Goal: Check status: Check status

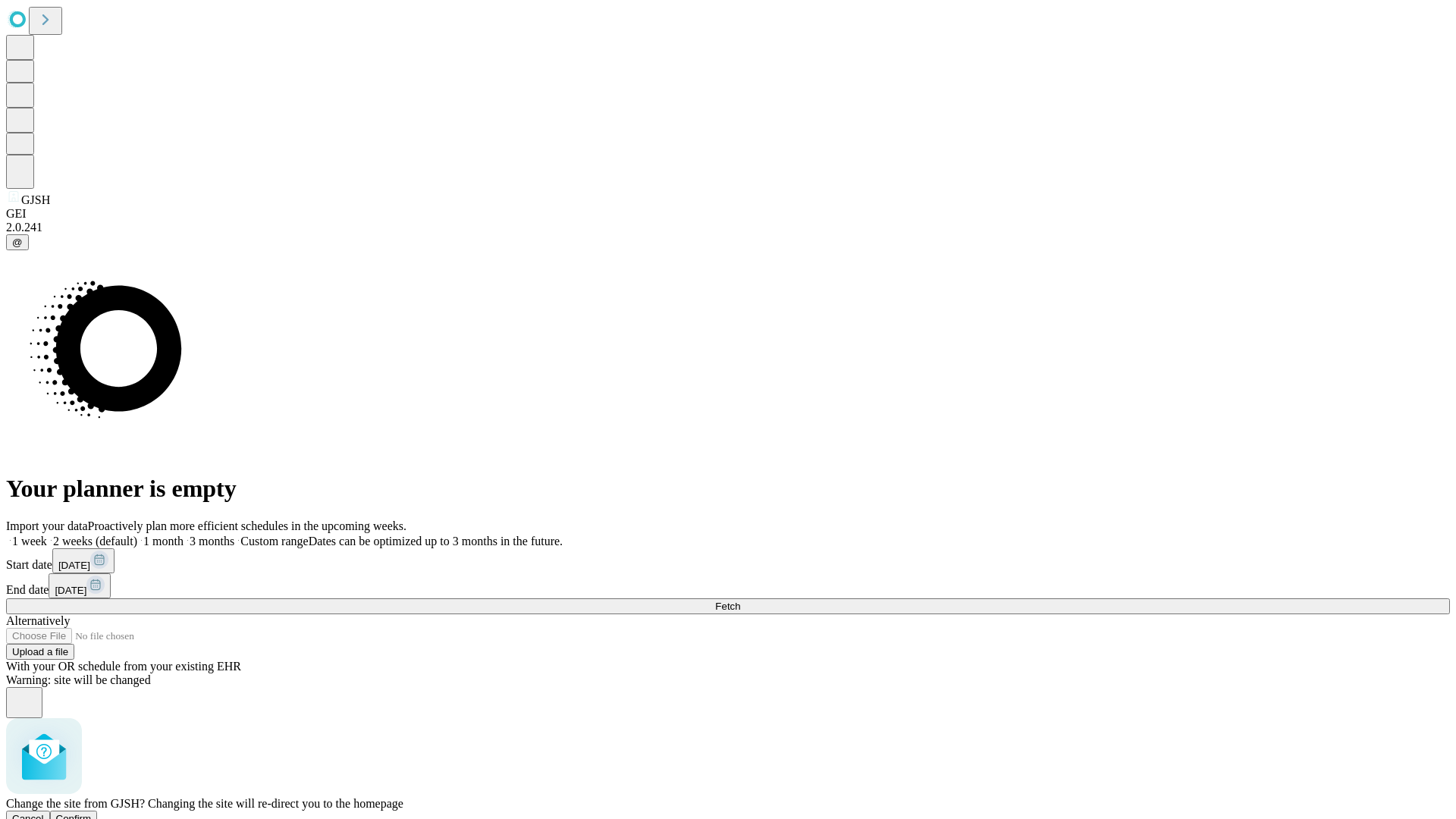
click at [92, 814] on span "Confirm" at bounding box center [74, 819] width 35 height 11
click at [137, 535] on label "2 weeks (default)" at bounding box center [92, 541] width 91 height 13
click at [740, 601] on span "Fetch" at bounding box center [727, 606] width 25 height 11
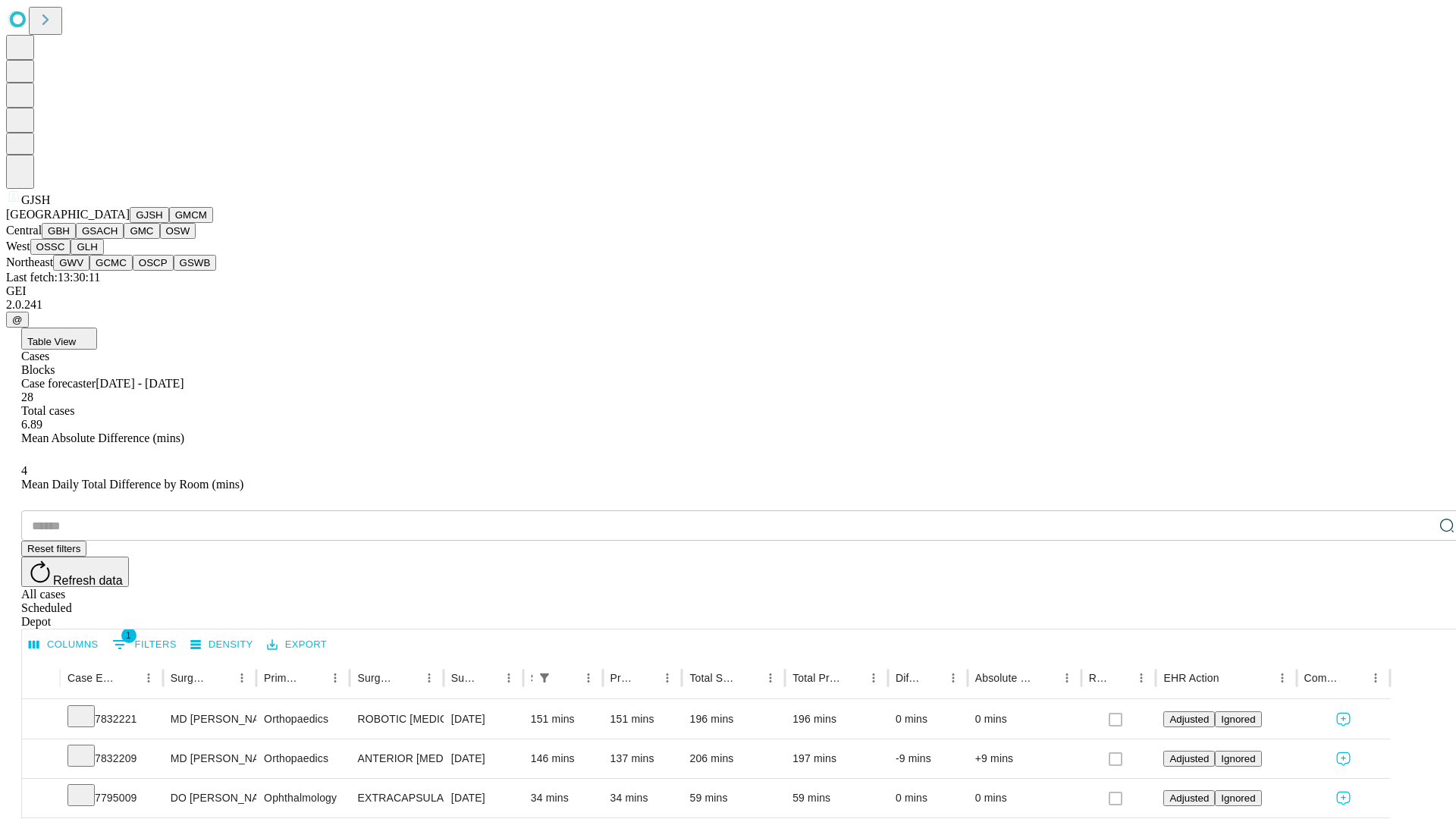
click at [169, 223] on button "GMCM" at bounding box center [191, 215] width 44 height 16
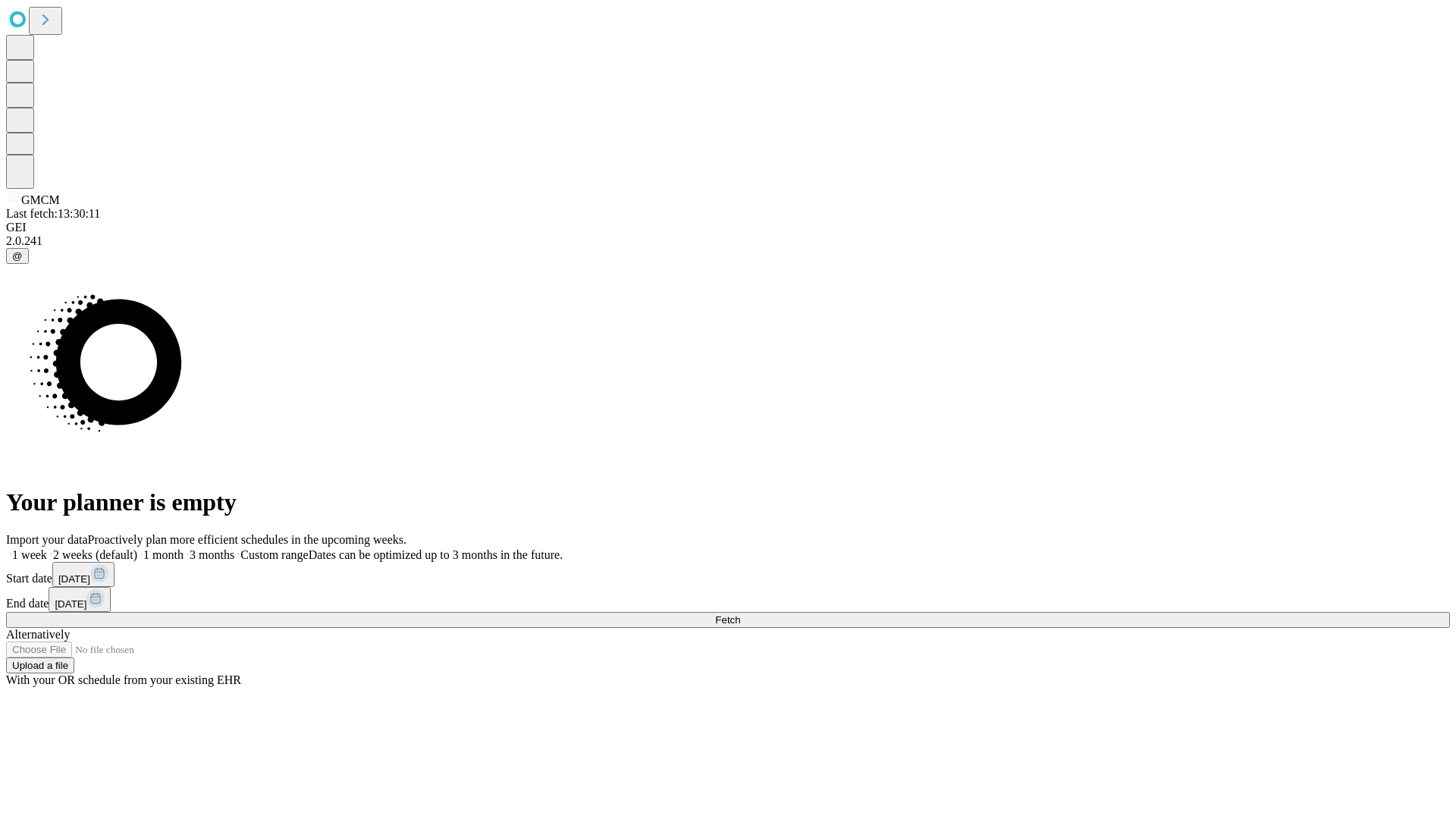
click at [137, 549] on label "2 weeks (default)" at bounding box center [92, 555] width 91 height 13
click at [740, 615] on span "Fetch" at bounding box center [727, 620] width 25 height 11
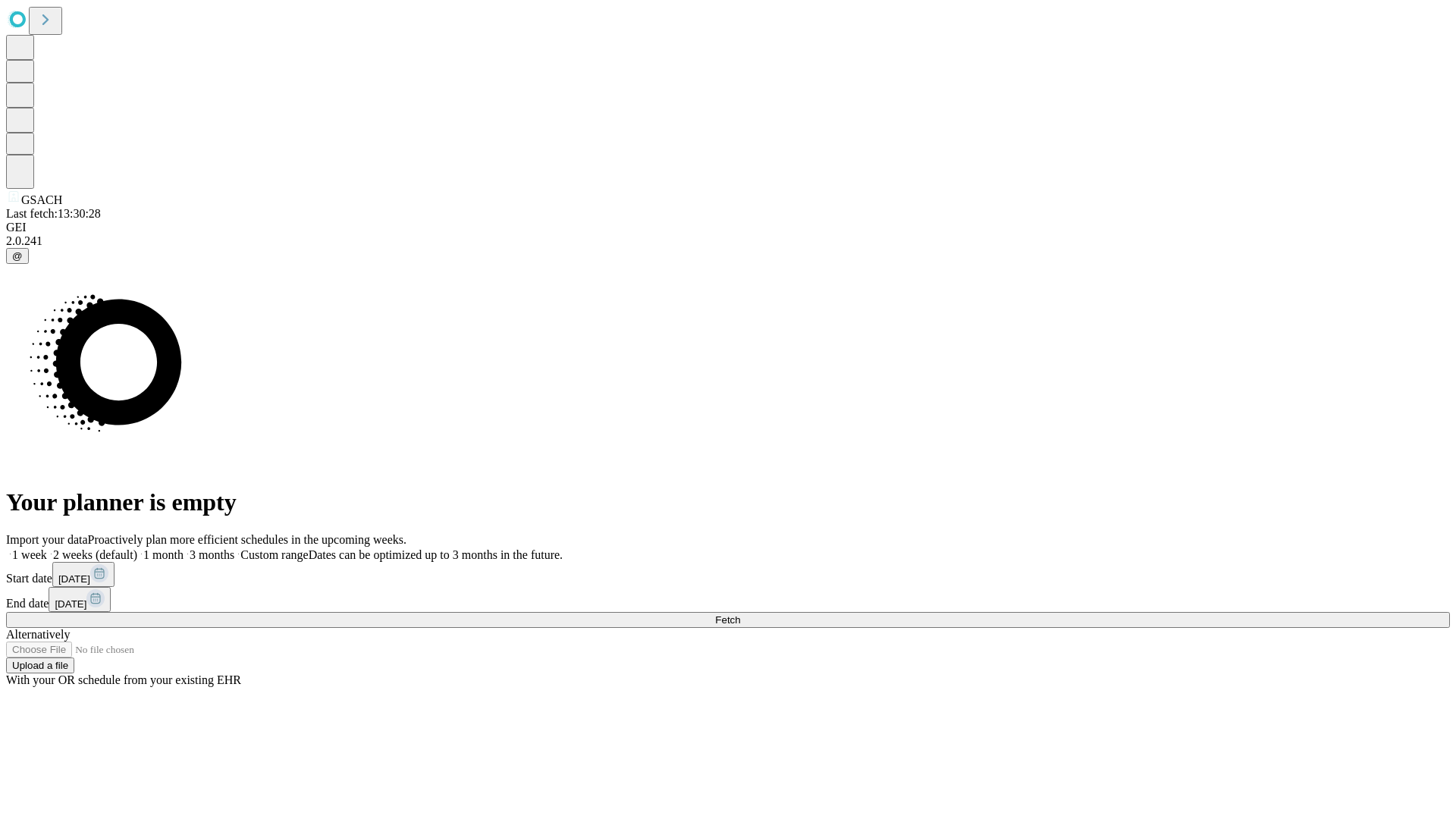
click at [137, 549] on label "2 weeks (default)" at bounding box center [92, 555] width 91 height 13
click at [740, 615] on span "Fetch" at bounding box center [727, 620] width 25 height 11
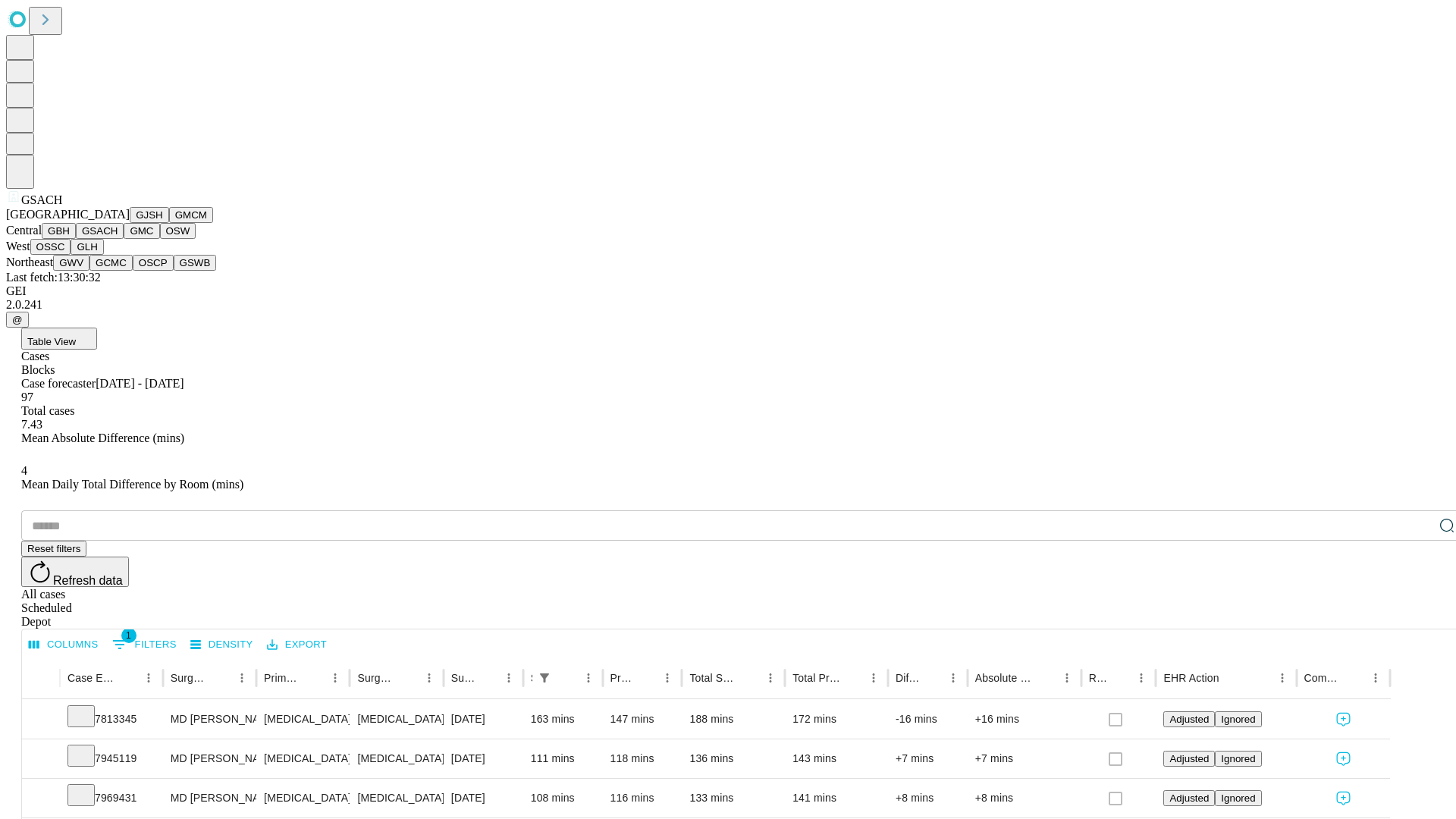
click at [123, 239] on button "GMC" at bounding box center [141, 231] width 35 height 16
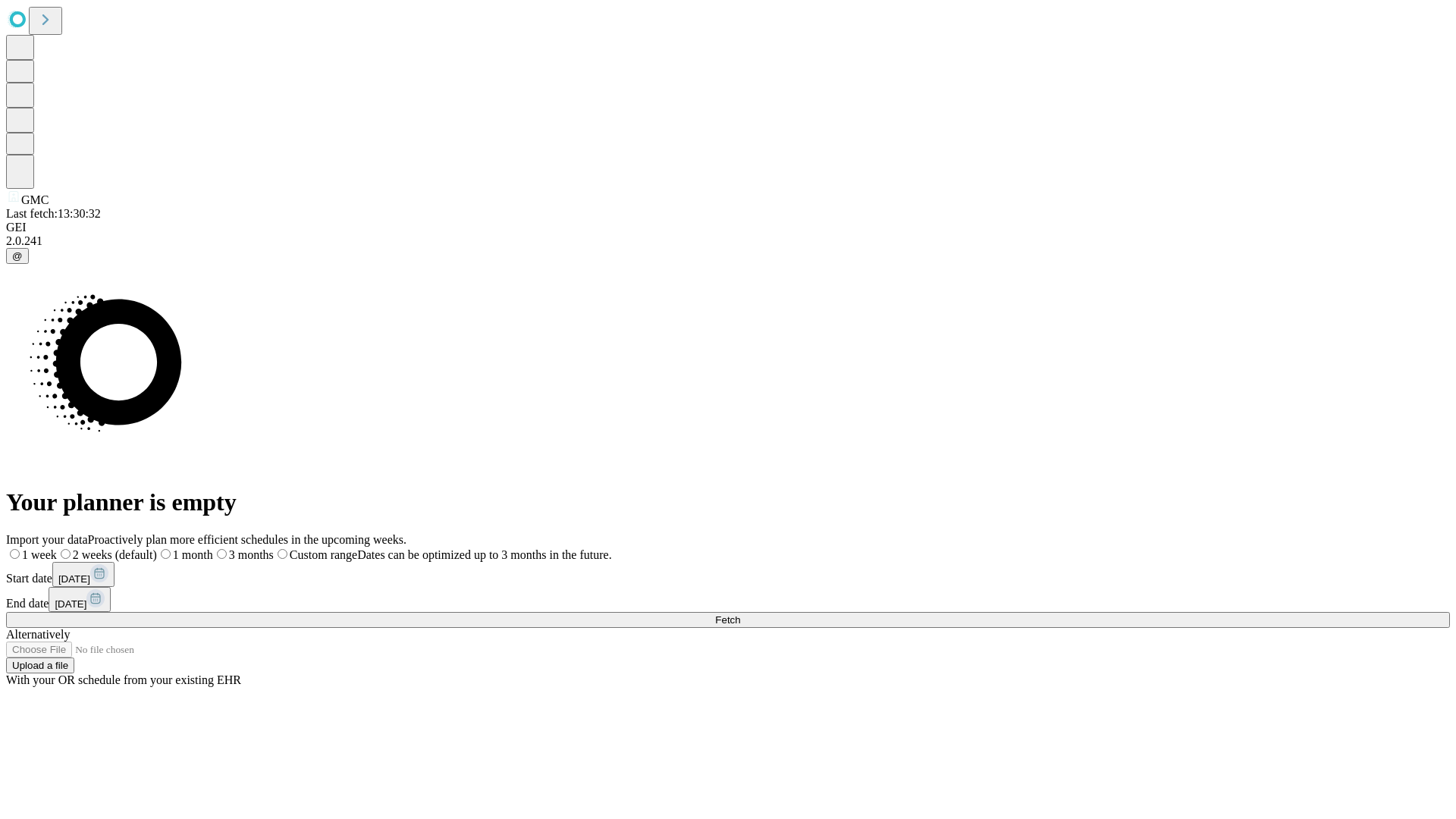
click at [157, 549] on label "2 weeks (default)" at bounding box center [107, 555] width 100 height 13
click at [740, 615] on span "Fetch" at bounding box center [727, 620] width 25 height 11
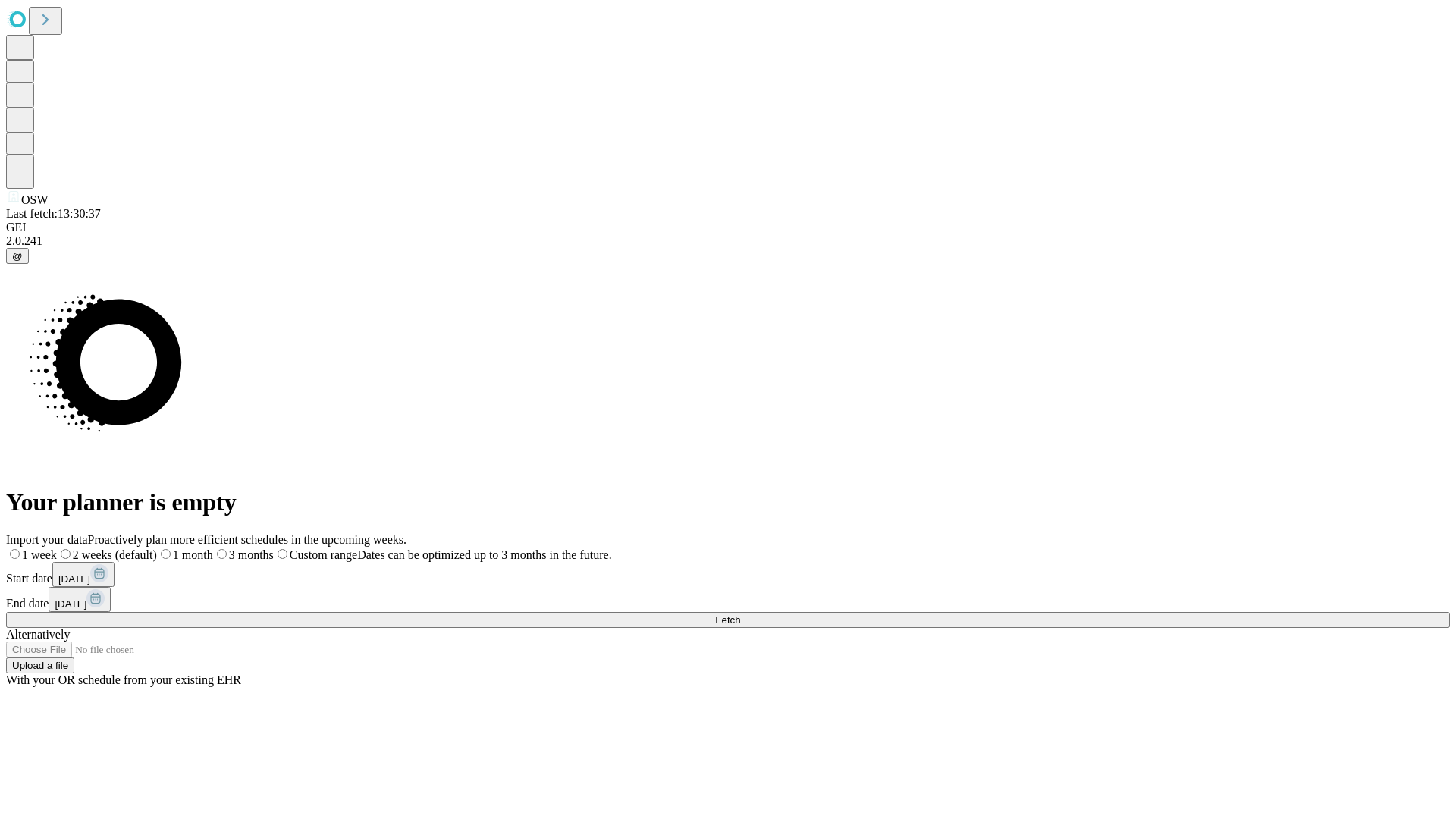
click at [157, 549] on label "2 weeks (default)" at bounding box center [107, 555] width 100 height 13
click at [740, 615] on span "Fetch" at bounding box center [727, 620] width 25 height 11
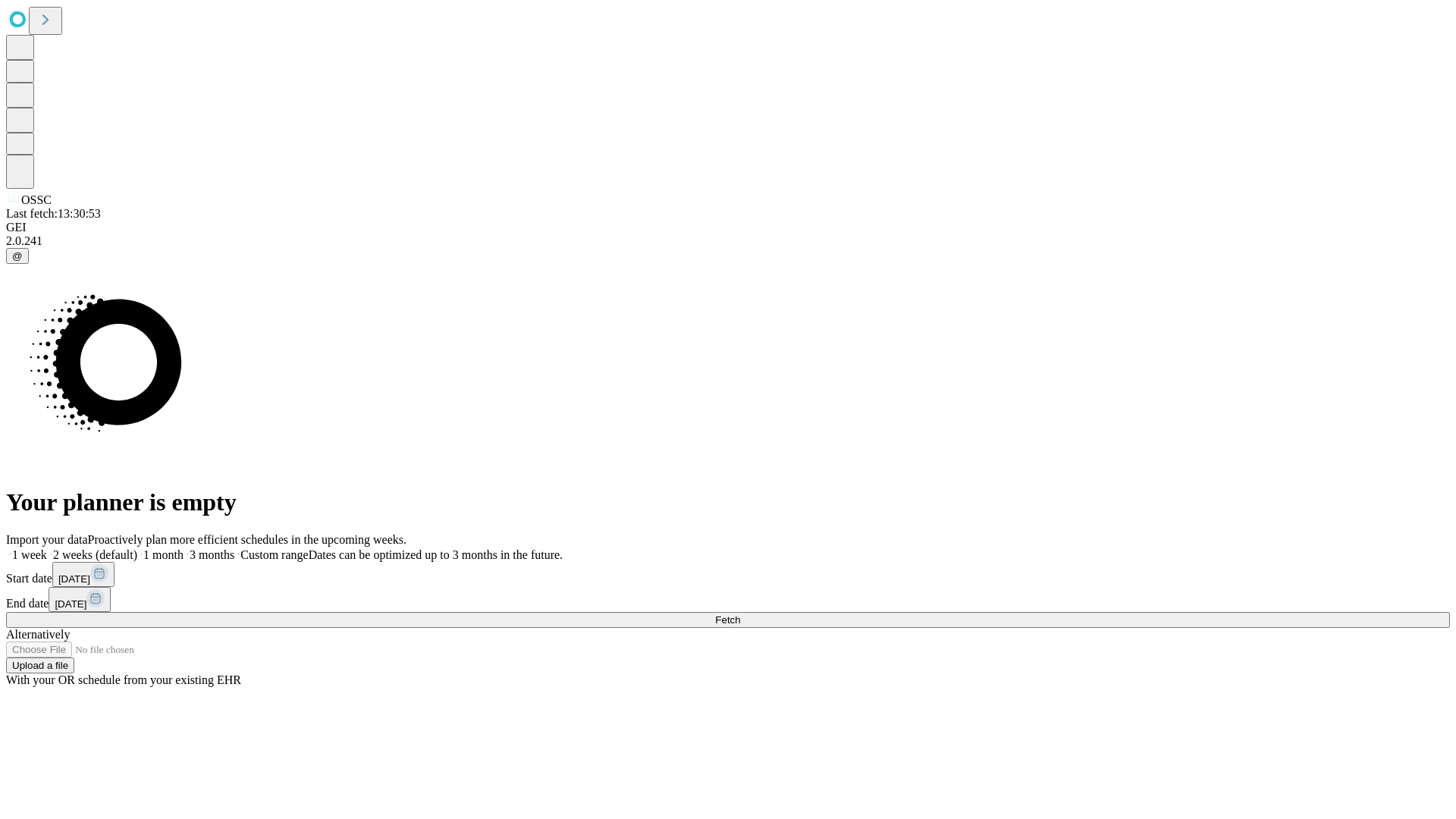
click at [137, 549] on label "2 weeks (default)" at bounding box center [92, 555] width 91 height 13
click at [740, 615] on span "Fetch" at bounding box center [727, 620] width 25 height 11
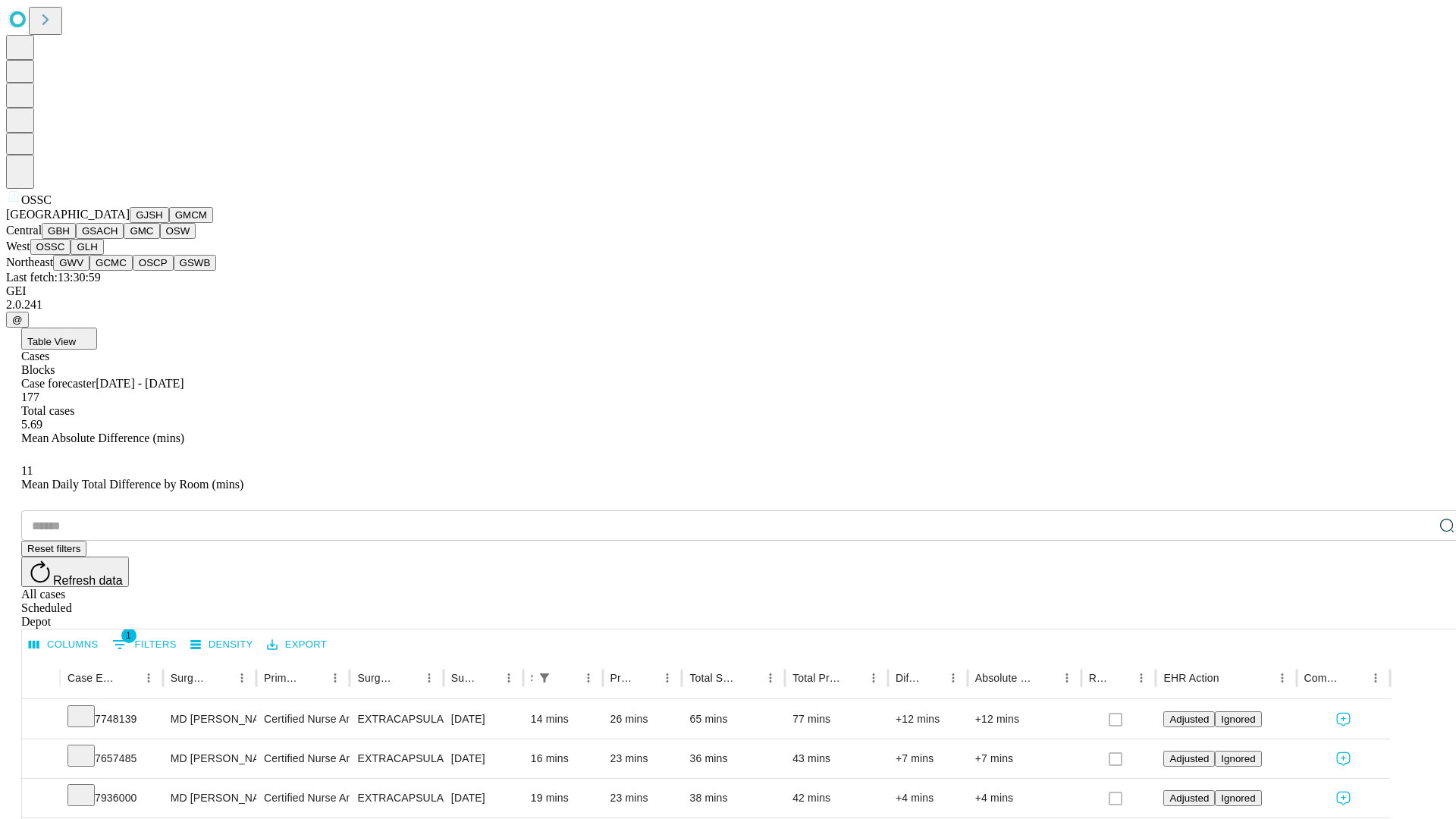
click at [103, 255] on button "GLH" at bounding box center [86, 247] width 33 height 16
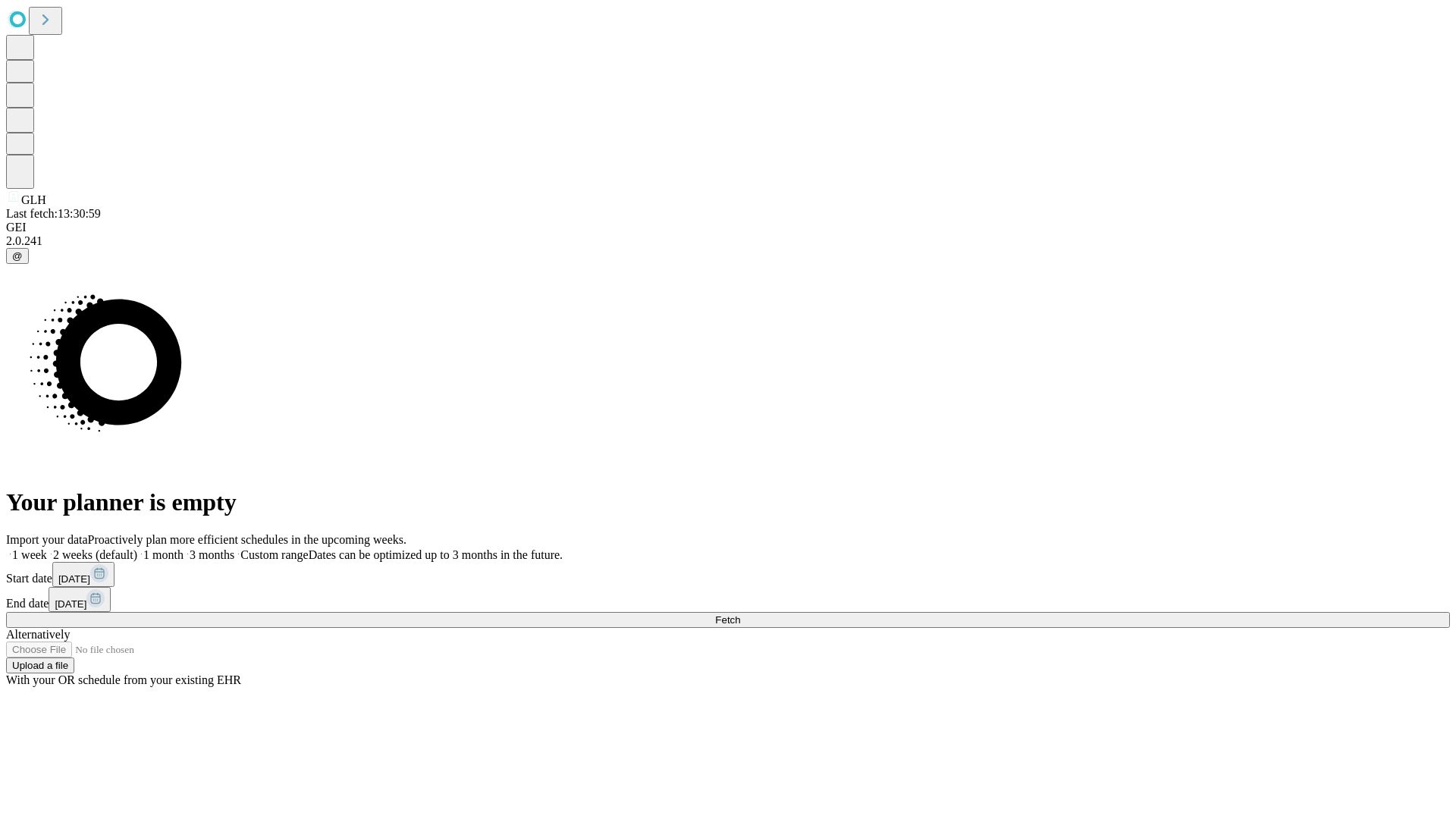
click at [137, 549] on label "2 weeks (default)" at bounding box center [92, 555] width 91 height 13
click at [740, 615] on span "Fetch" at bounding box center [727, 620] width 25 height 11
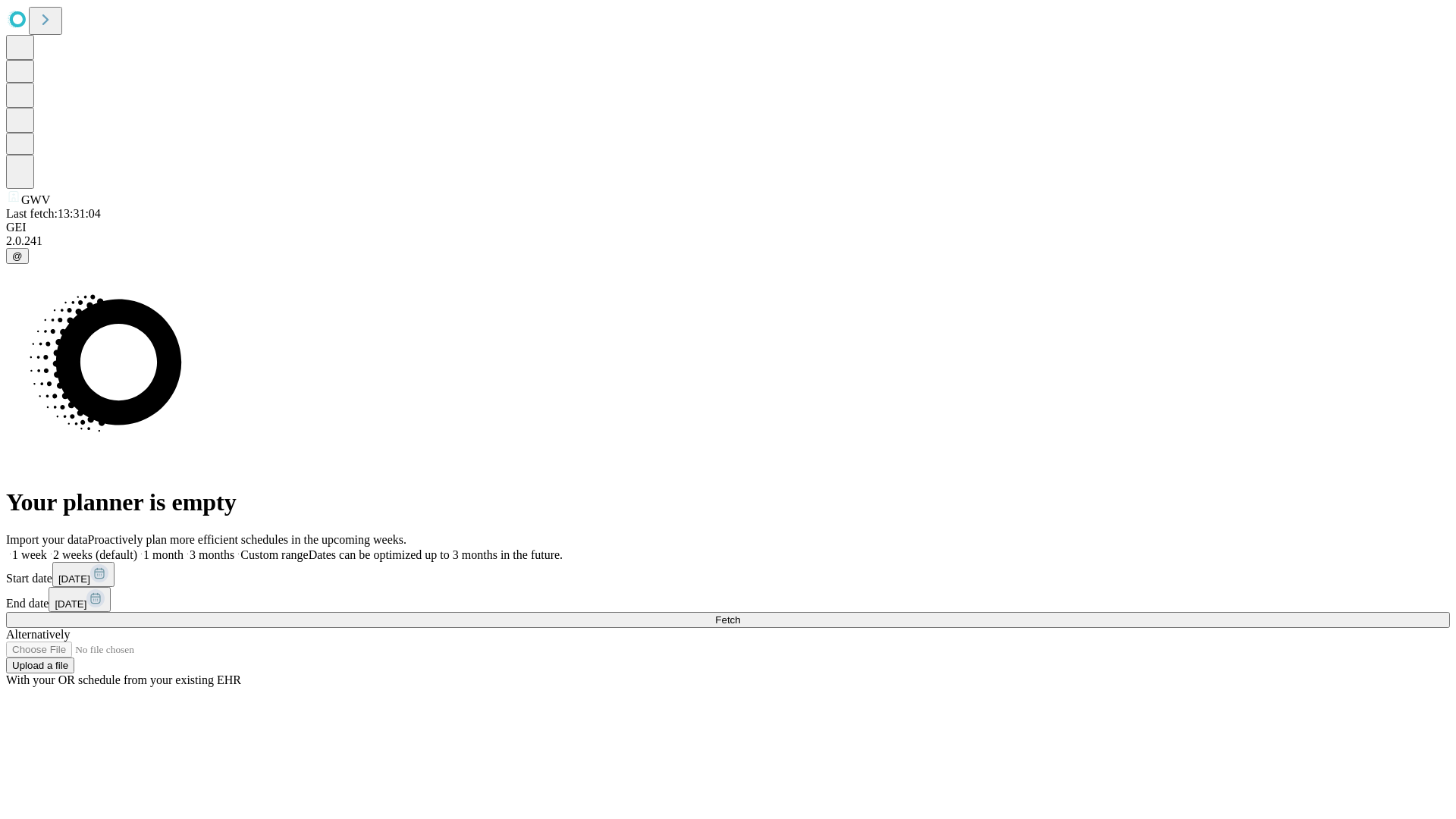
click at [740, 615] on span "Fetch" at bounding box center [727, 620] width 25 height 11
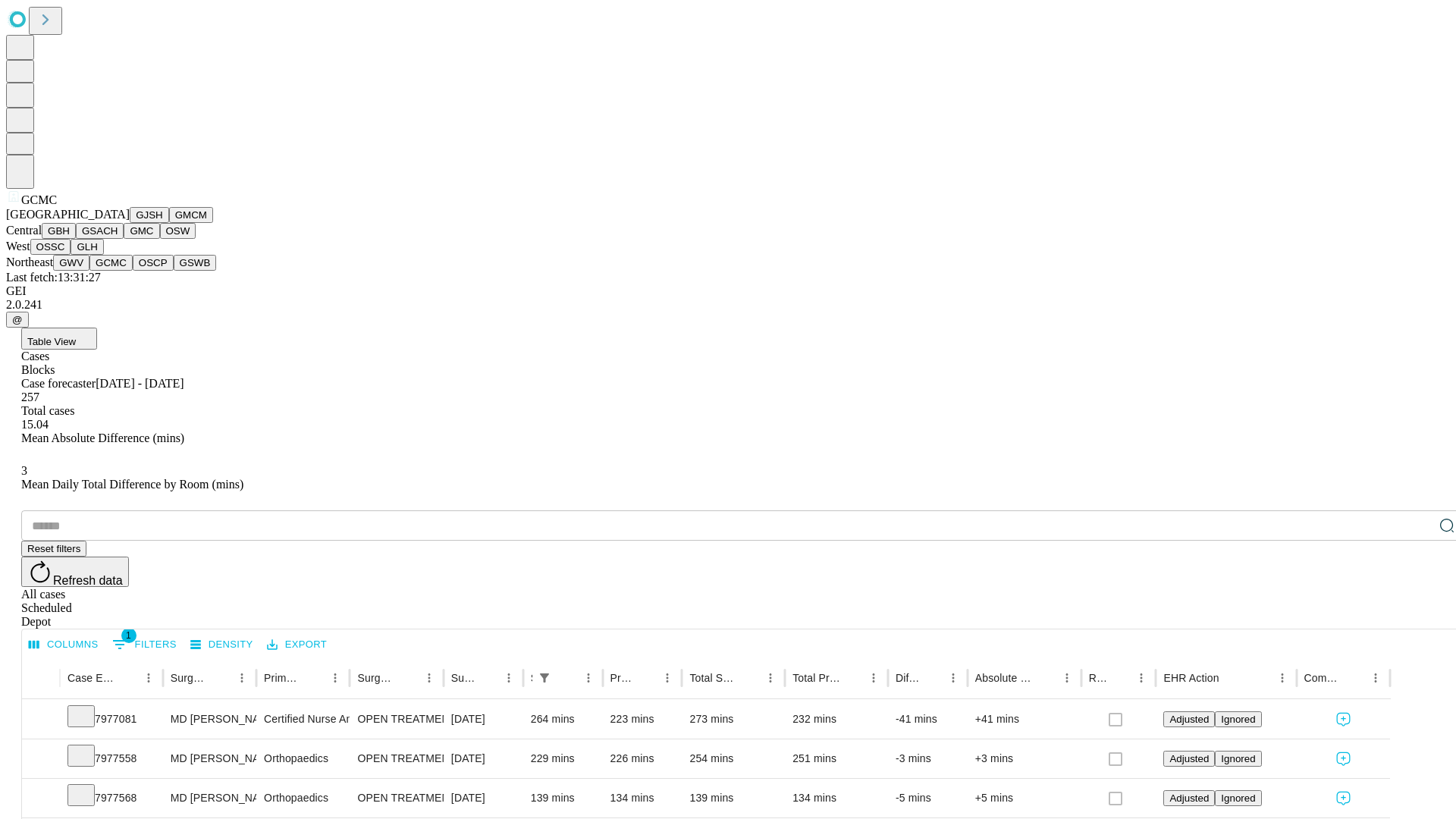
click at [133, 271] on button "OSCP" at bounding box center [153, 262] width 41 height 16
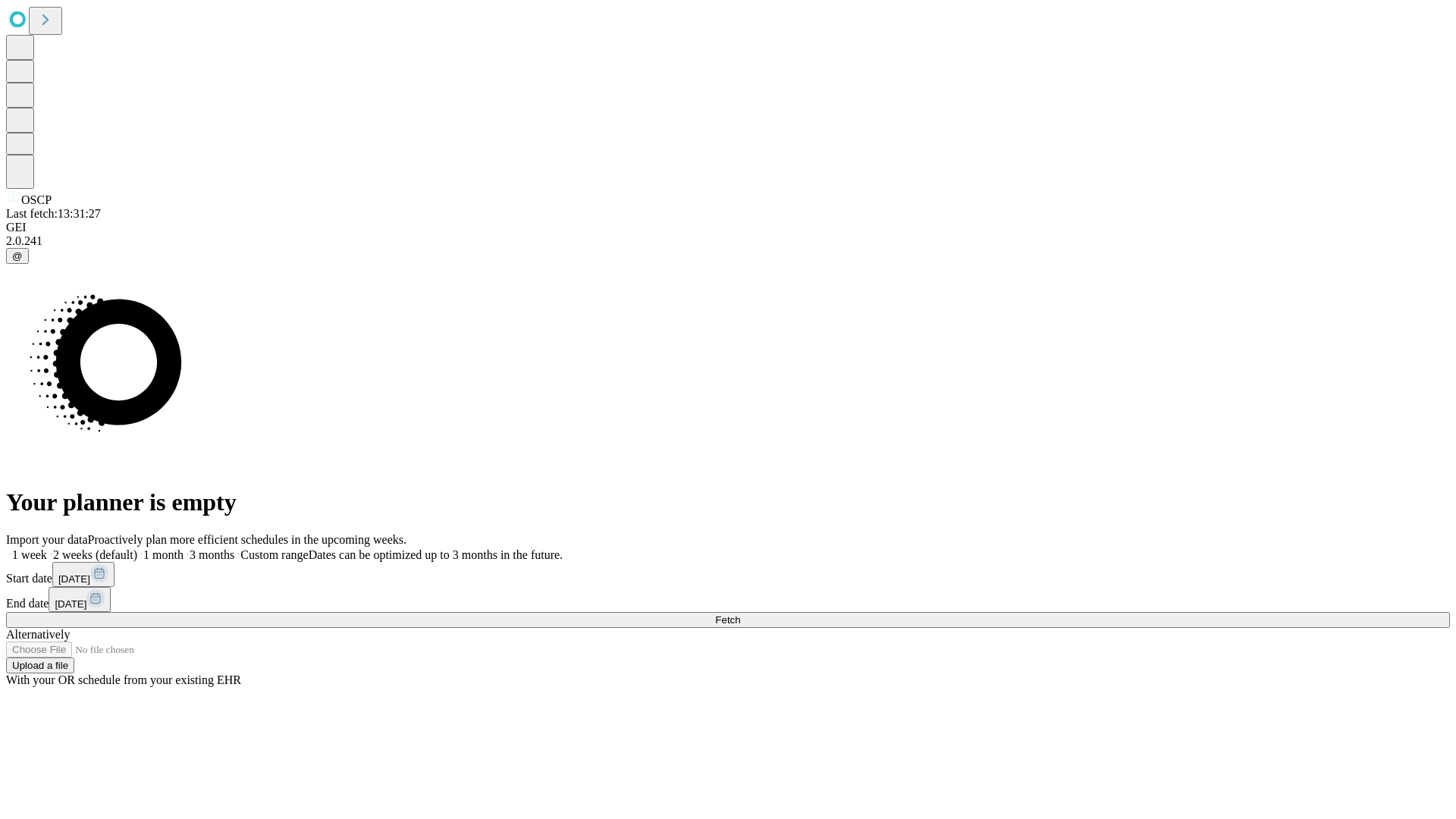
click at [137, 549] on label "2 weeks (default)" at bounding box center [92, 555] width 91 height 13
click at [740, 615] on span "Fetch" at bounding box center [727, 620] width 25 height 11
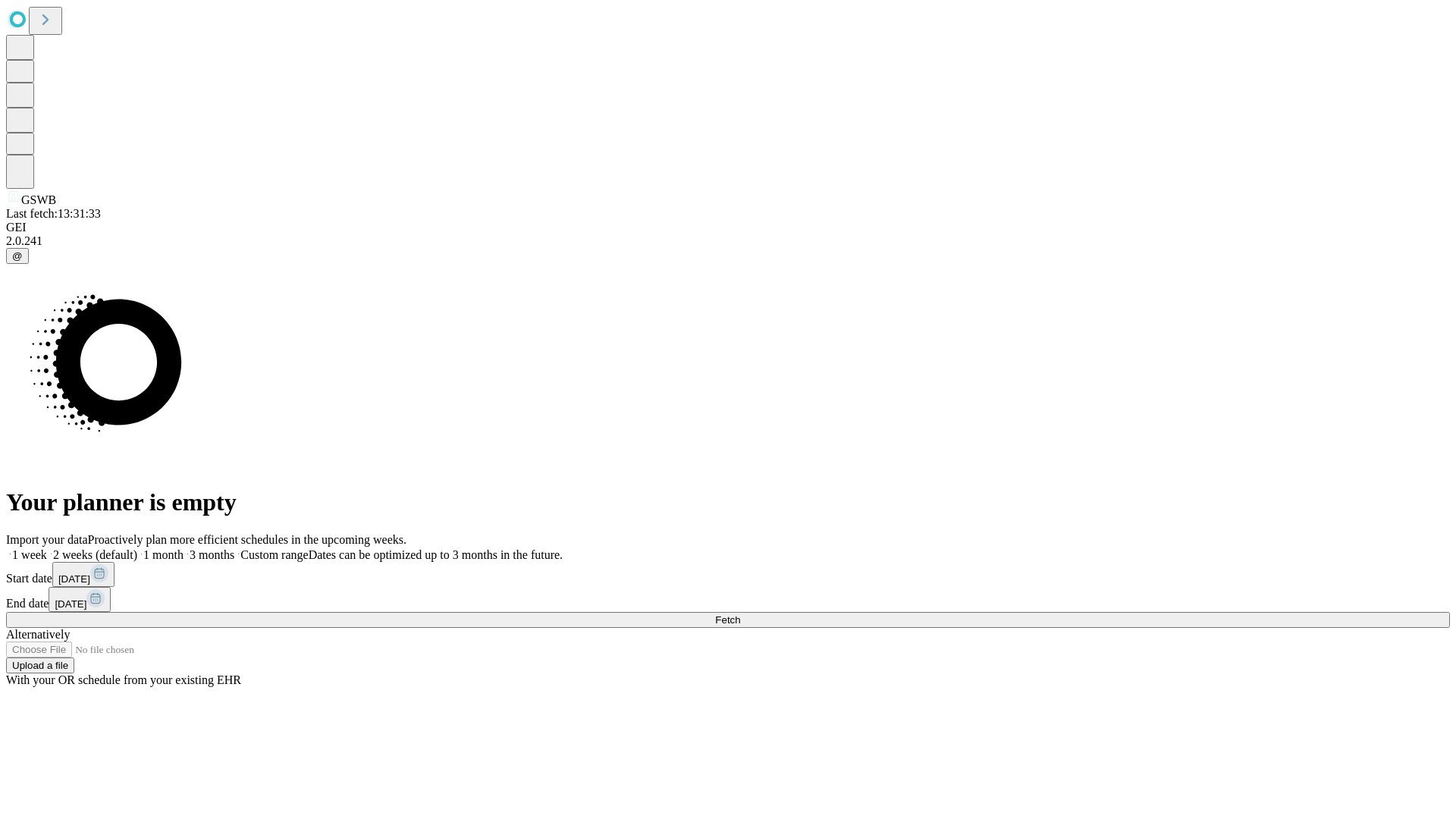
click at [137, 549] on label "2 weeks (default)" at bounding box center [92, 555] width 91 height 13
click at [740, 615] on span "Fetch" at bounding box center [727, 620] width 25 height 11
